Goal: Task Accomplishment & Management: Complete application form

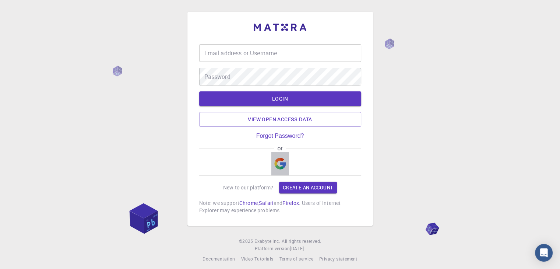
click at [283, 164] on img "button" at bounding box center [280, 164] width 12 height 12
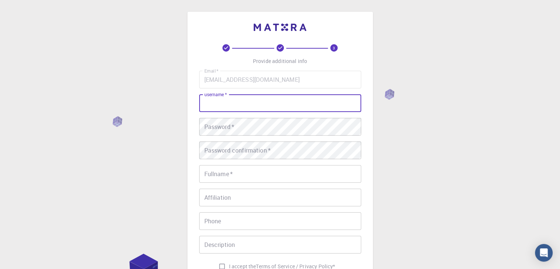
click at [283, 104] on input "username   *" at bounding box center [280, 103] width 162 height 18
type input "zayan"
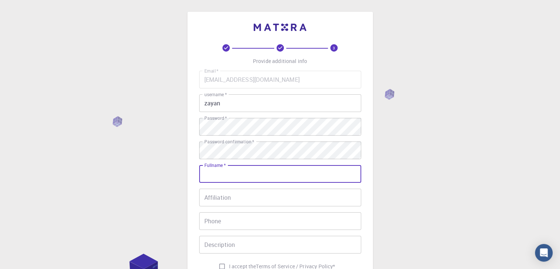
click at [239, 173] on input "Fullname   *" at bounding box center [280, 174] width 162 height 18
type input "[PERSON_NAME]"
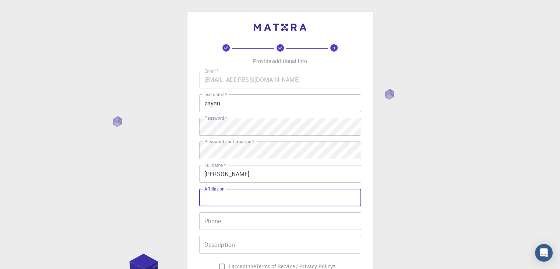
click at [257, 201] on input "Affiliation" at bounding box center [280, 198] width 162 height 18
drag, startPoint x: 252, startPoint y: 191, endPoint x: 199, endPoint y: 188, distance: 52.8
click at [199, 189] on input "Affiliation" at bounding box center [280, 198] width 162 height 18
drag, startPoint x: 199, startPoint y: 188, endPoint x: 222, endPoint y: 187, distance: 22.9
click at [222, 189] on div "Affiliation Affiliation" at bounding box center [280, 198] width 162 height 18
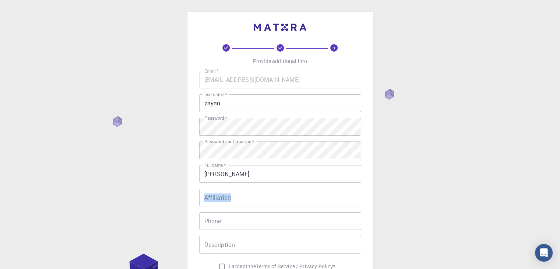
drag, startPoint x: 222, startPoint y: 187, endPoint x: 228, endPoint y: 195, distance: 10.2
click at [228, 195] on div "Affiliation Affiliation" at bounding box center [280, 198] width 162 height 18
copy label "Affiliation"
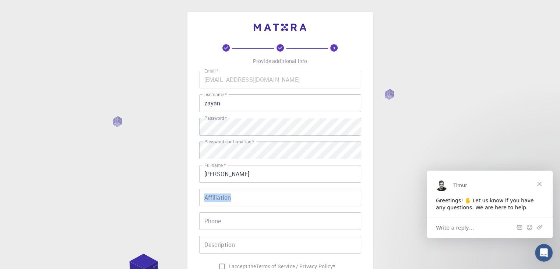
scroll to position [106, 0]
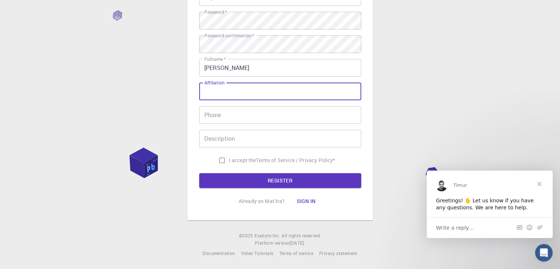
click at [229, 92] on input "Affiliation" at bounding box center [280, 92] width 162 height 18
type input "shawareb"
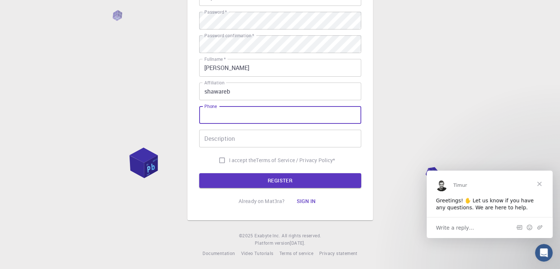
click at [236, 118] on input "Phone" at bounding box center [280, 115] width 162 height 18
type input "0595206701"
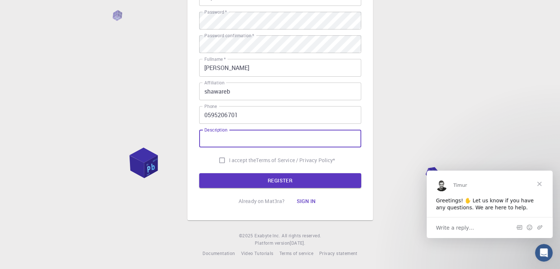
click at [234, 134] on input "Description" at bounding box center [280, 139] width 162 height 18
type input "later"
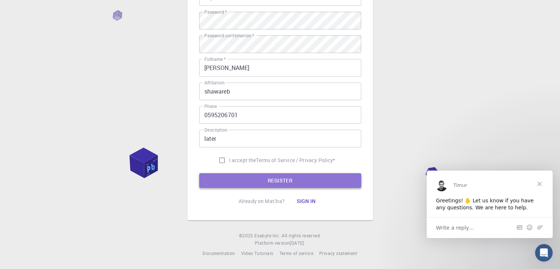
click at [246, 176] on button "REGISTER" at bounding box center [280, 180] width 162 height 15
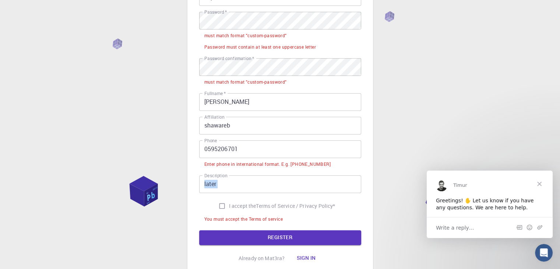
drag, startPoint x: 208, startPoint y: 200, endPoint x: 250, endPoint y: 180, distance: 46.1
click at [250, 180] on div "Email   * [EMAIL_ADDRESS][DOMAIN_NAME] Email   * username   * zayan username   …" at bounding box center [280, 95] width 162 height 260
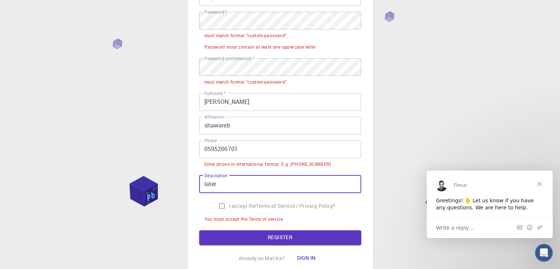
click at [250, 180] on input "later" at bounding box center [280, 184] width 162 height 18
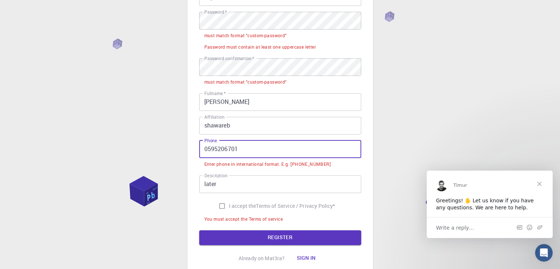
click at [242, 149] on input "0595206701" at bounding box center [280, 149] width 162 height 18
click at [202, 151] on input "0595206701" at bounding box center [280, 149] width 162 height 18
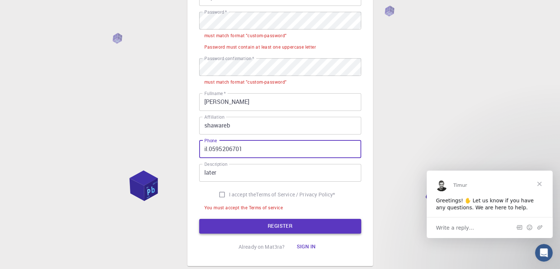
type input "il.0595206701"
click at [279, 230] on button "REGISTER" at bounding box center [280, 226] width 162 height 15
